Goal: Communication & Community: Answer question/provide support

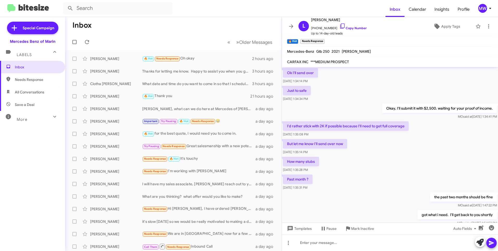
scroll to position [220, 0]
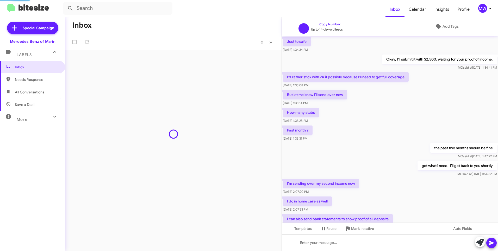
scroll to position [199, 0]
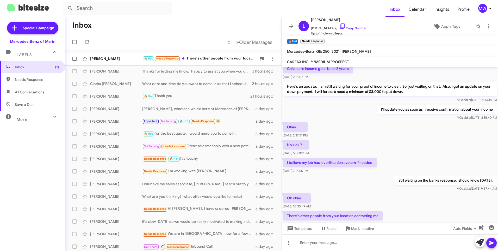
click at [207, 58] on div "🔥 Hot Needs Response There's other people from your location contacting me" at bounding box center [199, 59] width 114 height 6
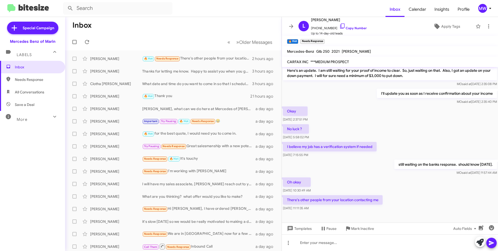
scroll to position [230, 0]
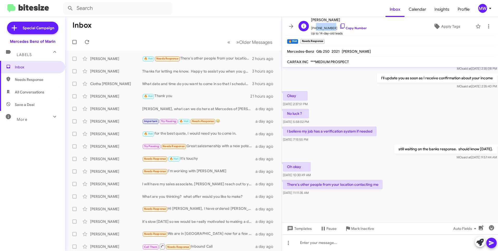
drag, startPoint x: 314, startPoint y: 28, endPoint x: 331, endPoint y: 28, distance: 16.9
click at [331, 28] on span "+12096524602 Copy Number" at bounding box center [339, 27] width 56 height 8
click at [338, 245] on div at bounding box center [390, 242] width 216 height 17
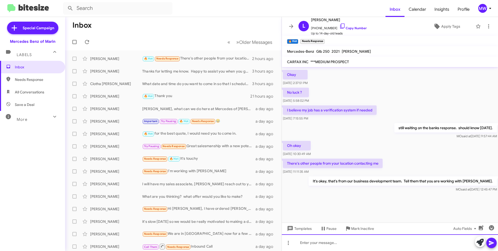
scroll to position [646, 0]
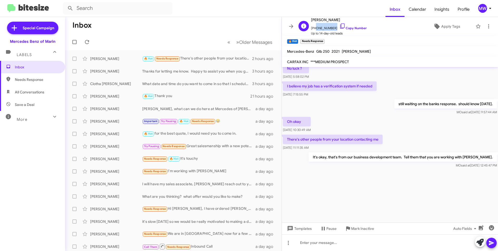
drag, startPoint x: 314, startPoint y: 28, endPoint x: 333, endPoint y: 30, distance: 18.9
click at [333, 30] on span "+12096524602 Copy Number" at bounding box center [339, 27] width 56 height 8
copy span "2096524602"
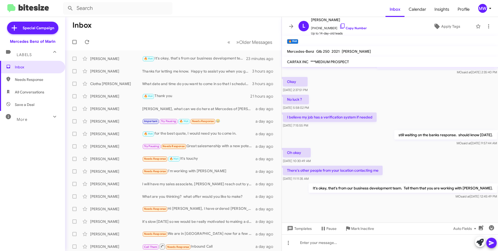
scroll to position [230, 0]
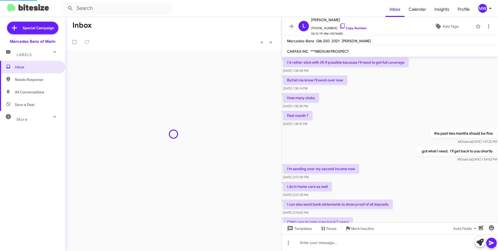
scroll to position [199, 0]
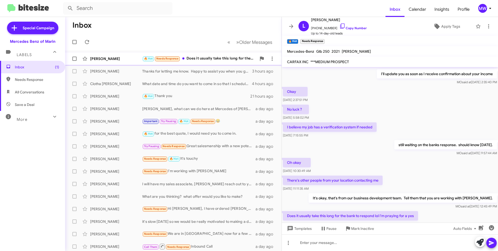
click at [213, 54] on div "Lucrecia Larry 🔥 Hot Needs Response Does it usually take this long for the bank…" at bounding box center [173, 58] width 208 height 10
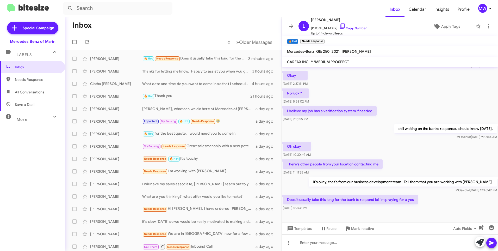
scroll to position [230, 0]
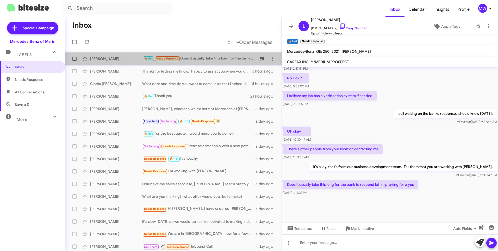
click at [229, 54] on div "Lucrecia Larry 🔥 Hot Needs Response Does it usually take this long for the bank…" at bounding box center [173, 58] width 208 height 10
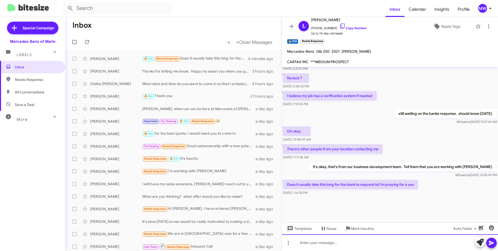
click at [337, 249] on div at bounding box center [390, 242] width 216 height 17
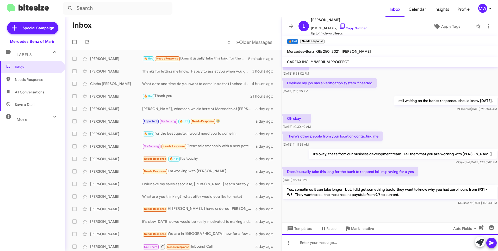
scroll to position [651, 0]
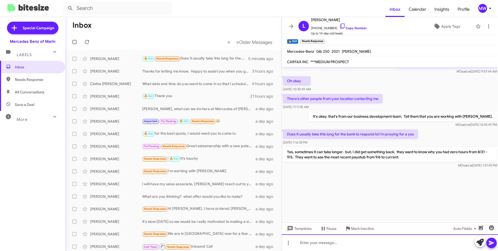
click at [352, 244] on div at bounding box center [390, 242] width 216 height 17
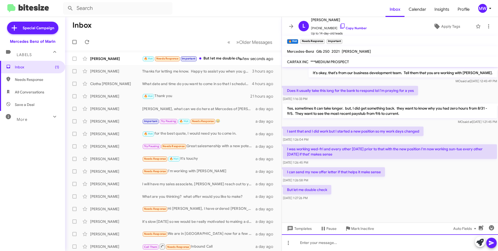
scroll to position [241, 0]
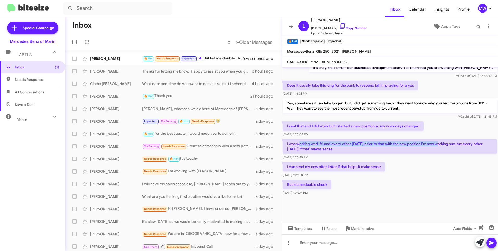
drag, startPoint x: 300, startPoint y: 144, endPoint x: 439, endPoint y: 145, distance: 139.2
click at [439, 145] on p "I was working wed-fri and every other Saturday prior to that with the new posit…" at bounding box center [390, 146] width 214 height 15
drag, startPoint x: 439, startPoint y: 145, endPoint x: 418, endPoint y: 185, distance: 45.3
click at [420, 183] on div "But let me double check Sep 12, 2025, 1:27:26 PM" at bounding box center [390, 188] width 216 height 18
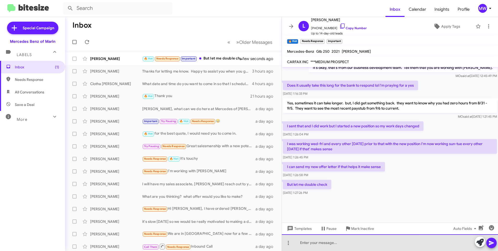
click at [359, 246] on div at bounding box center [390, 242] width 216 height 17
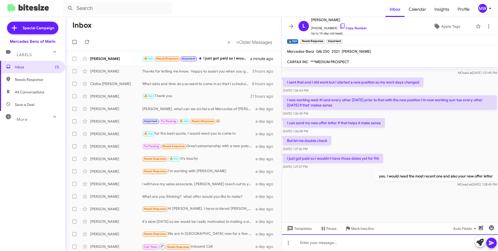
scroll to position [646, 0]
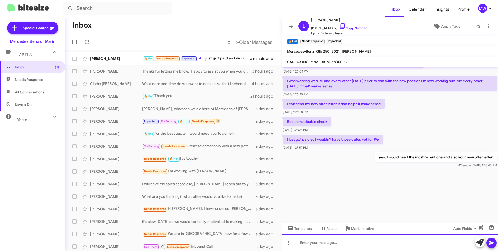
click at [388, 247] on div at bounding box center [390, 242] width 216 height 17
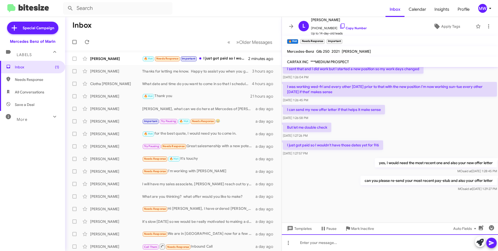
scroll to position [1052, 0]
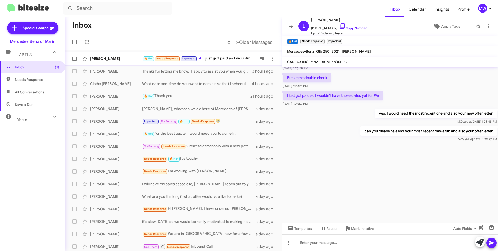
click at [234, 58] on div "🔥 Hot Needs Response Important I just got paid so I wouldn't have those dates y…" at bounding box center [199, 59] width 114 height 6
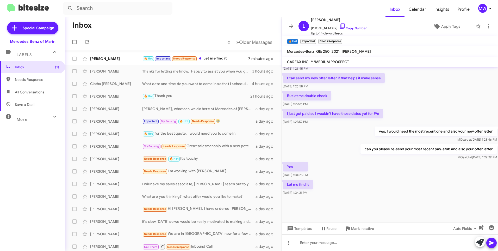
scroll to position [241, 0]
